Goal: Task Accomplishment & Management: Manage account settings

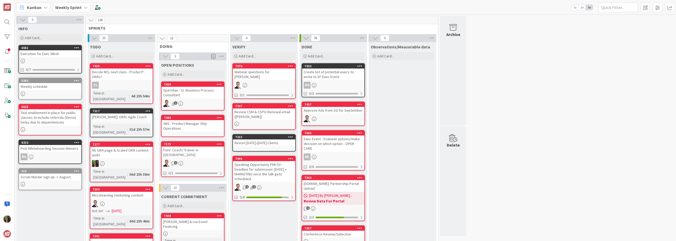
scroll to position [79, 0]
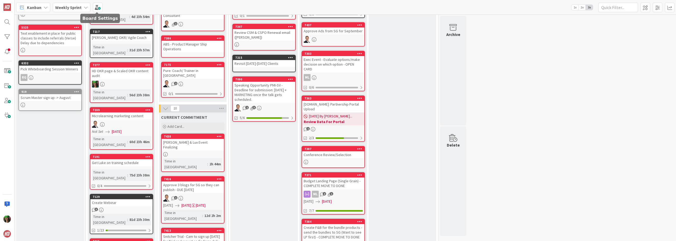
click at [77, 8] on b "Weekly Sprint" at bounding box center [68, 7] width 26 height 5
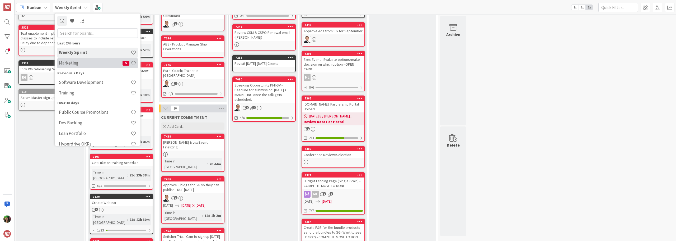
click at [76, 64] on h4 "Marketing" at bounding box center [91, 62] width 64 height 5
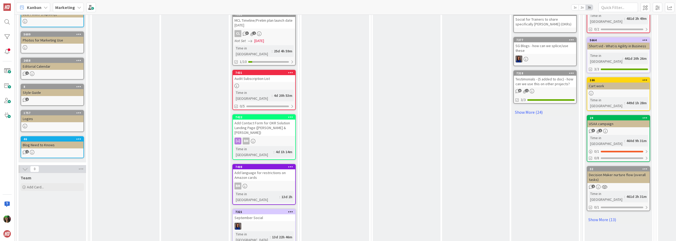
scroll to position [291, 0]
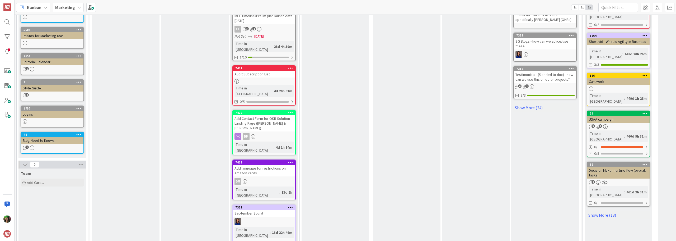
click at [267, 65] on link "7431 Audit Subscription List Time in [GEOGRAPHIC_DATA] : 4d 20h 53m 0/5" at bounding box center [263, 85] width 63 height 40
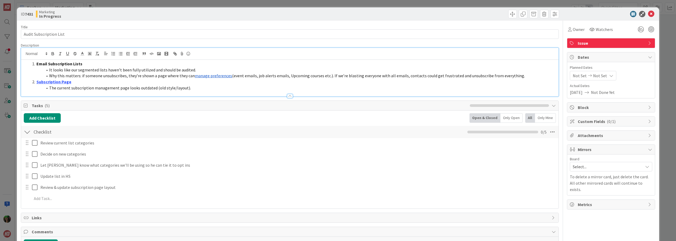
click at [235, 55] on div "Email Subscription Lists It looks like our segmented lists haven’t been fully u…" at bounding box center [290, 72] width 538 height 48
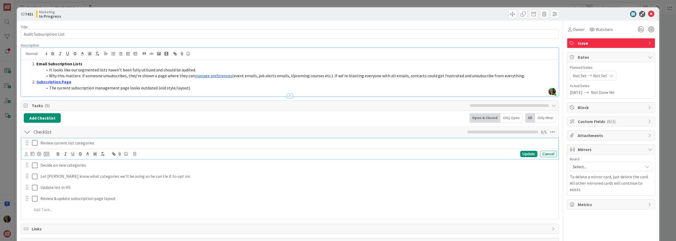
click at [33, 142] on icon at bounding box center [35, 142] width 6 height 6
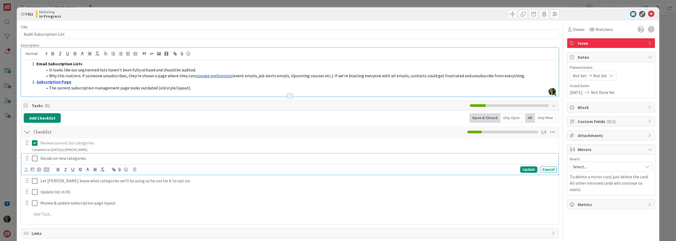
click at [35, 158] on icon at bounding box center [35, 158] width 6 height 6
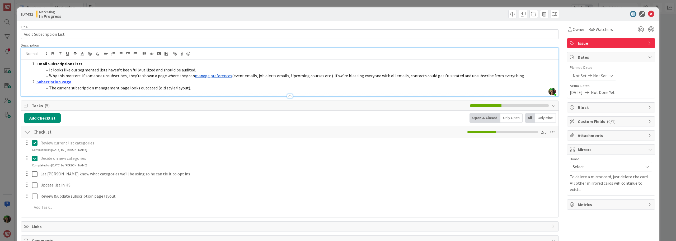
click at [210, 89] on li "The current subscription management page looks outdated (old style/layout)." at bounding box center [293, 88] width 526 height 6
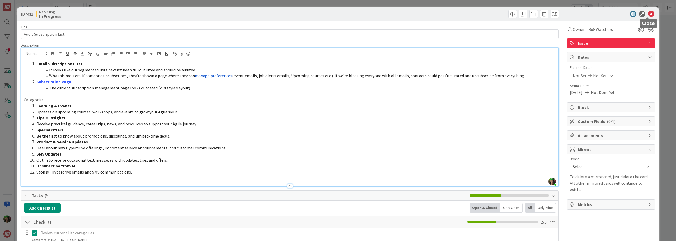
click at [649, 17] on icon at bounding box center [651, 14] width 6 height 6
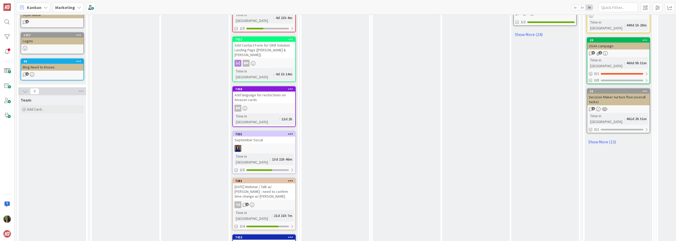
scroll to position [370, 0]
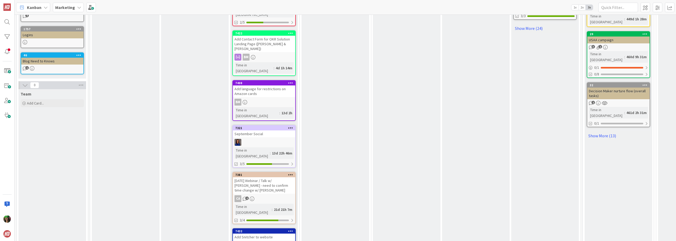
click at [256, 177] on div "[DATE] Webinar / Talk w/ [PERSON_NAME] - need to confirm time change w/ [PERSON…" at bounding box center [264, 185] width 62 height 16
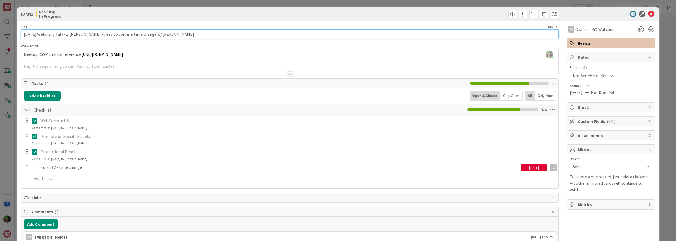
drag, startPoint x: 102, startPoint y: 34, endPoint x: 185, endPoint y: 41, distance: 83.2
click at [185, 41] on div "Title 80 / 128 [DATE] Webinar / Talk w/ [PERSON_NAME] - need to confirm time ch…" at bounding box center [290, 170] width 538 height 298
type input "[DATE] Webinar / Talk w/ [PERSON_NAME] - time changed to 9am PT"
click at [648, 14] on icon at bounding box center [651, 14] width 6 height 6
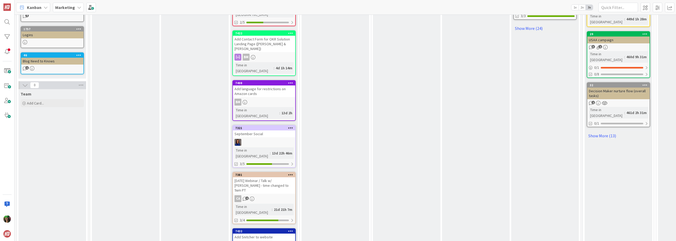
click at [280, 177] on div "[DATE] Webinar / Talk w/ [PERSON_NAME] - time changed to 9am PT" at bounding box center [264, 185] width 62 height 16
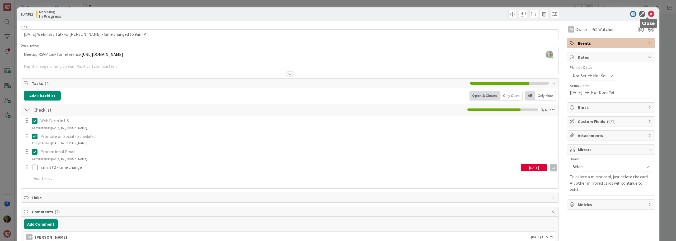
click at [648, 14] on icon at bounding box center [651, 14] width 6 height 6
